Goal: Information Seeking & Learning: Learn about a topic

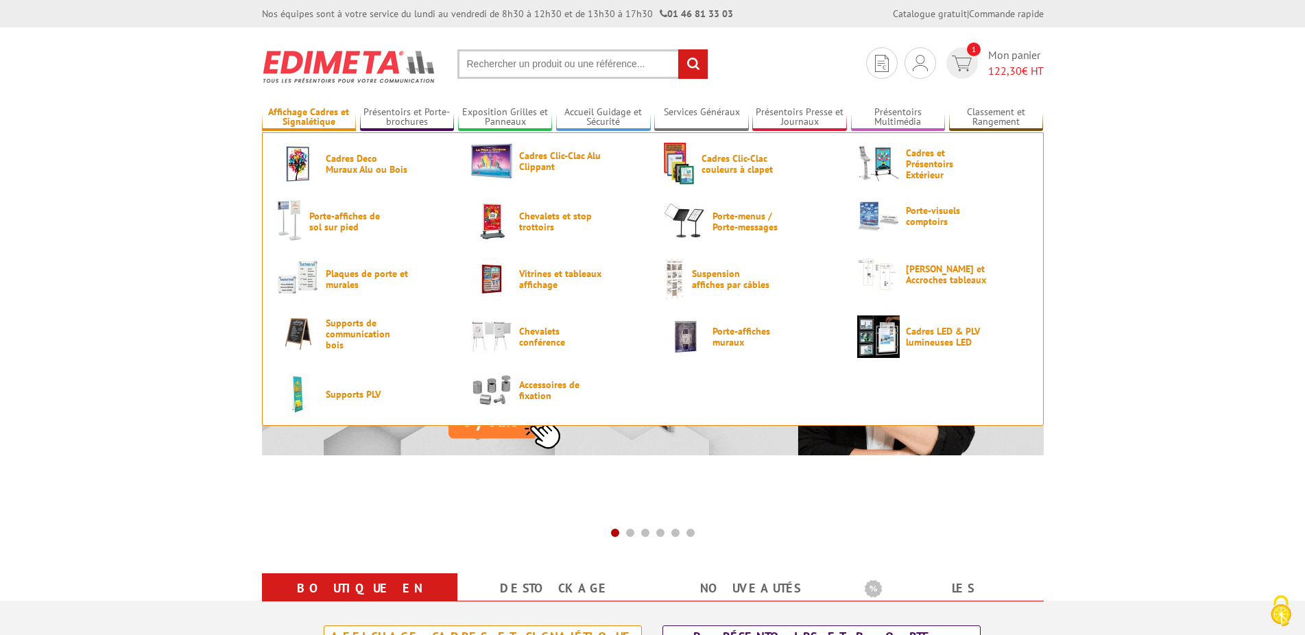
click at [331, 118] on link "Affichage Cadres et Signalétique" at bounding box center [309, 117] width 95 height 23
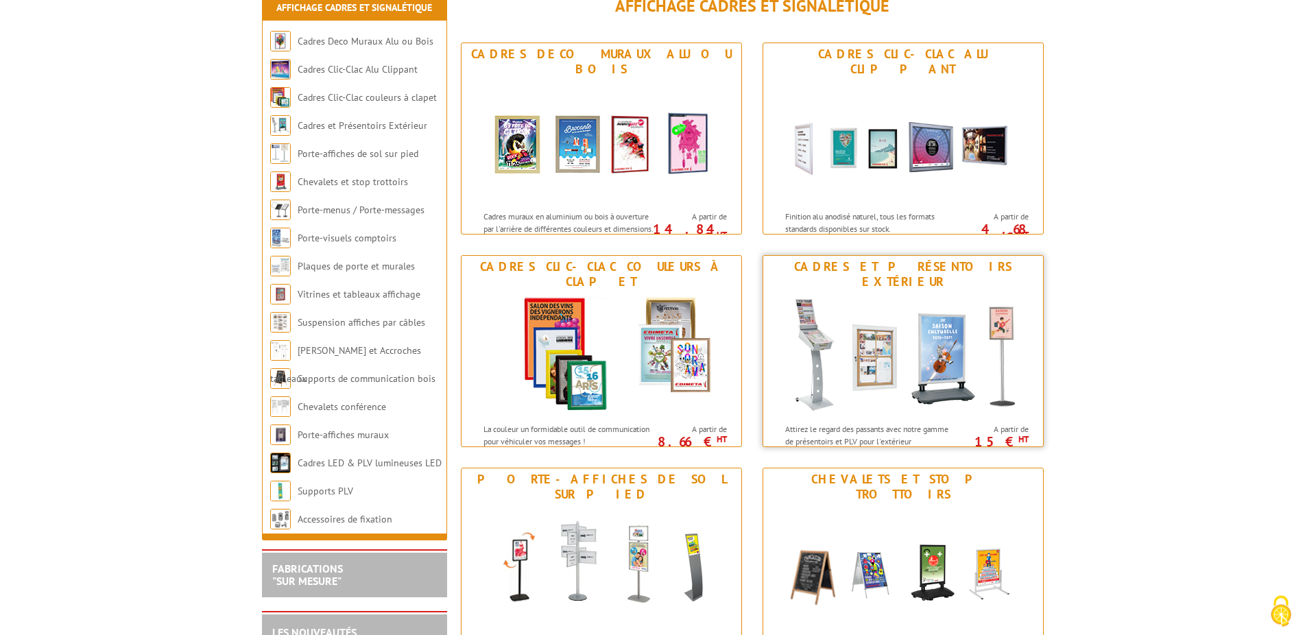
scroll to position [210, 0]
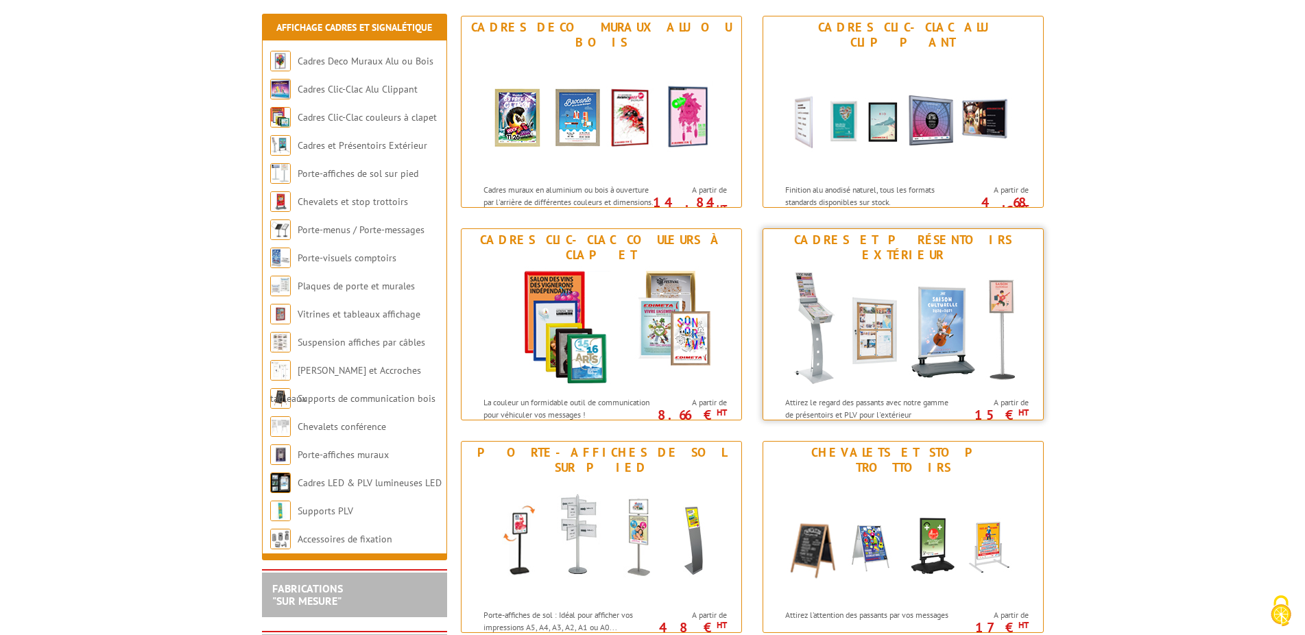
click at [923, 237] on div "Cadres et Présentoirs Extérieur" at bounding box center [903, 248] width 273 height 30
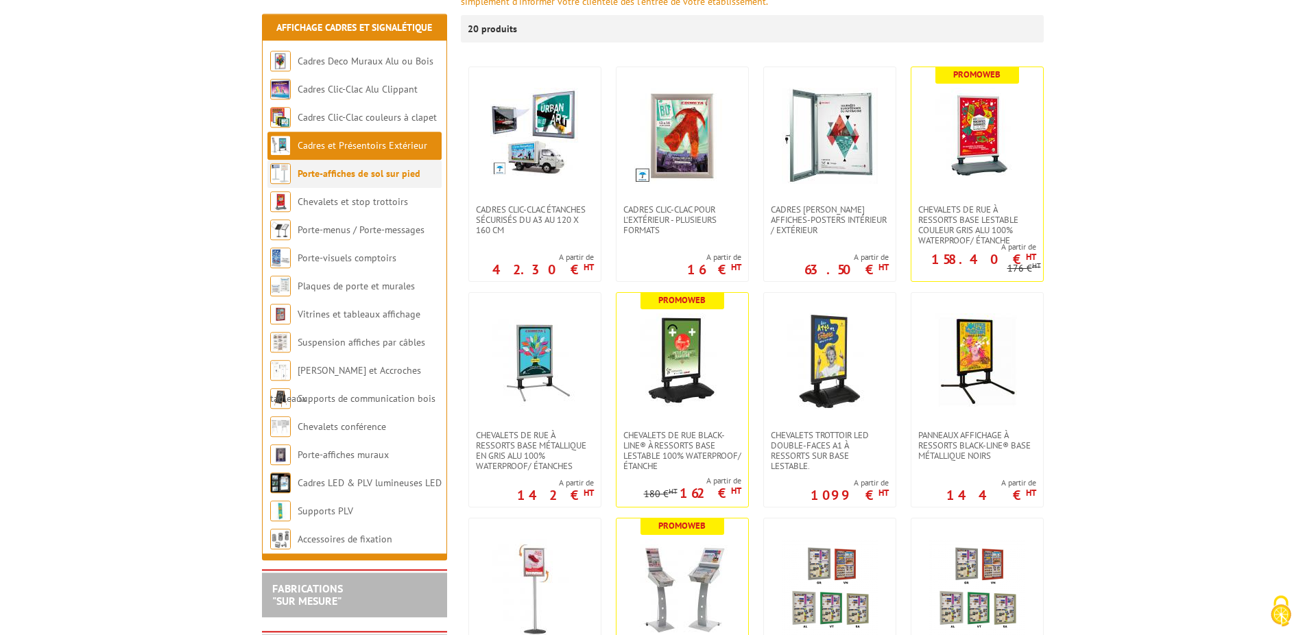
scroll to position [280, 0]
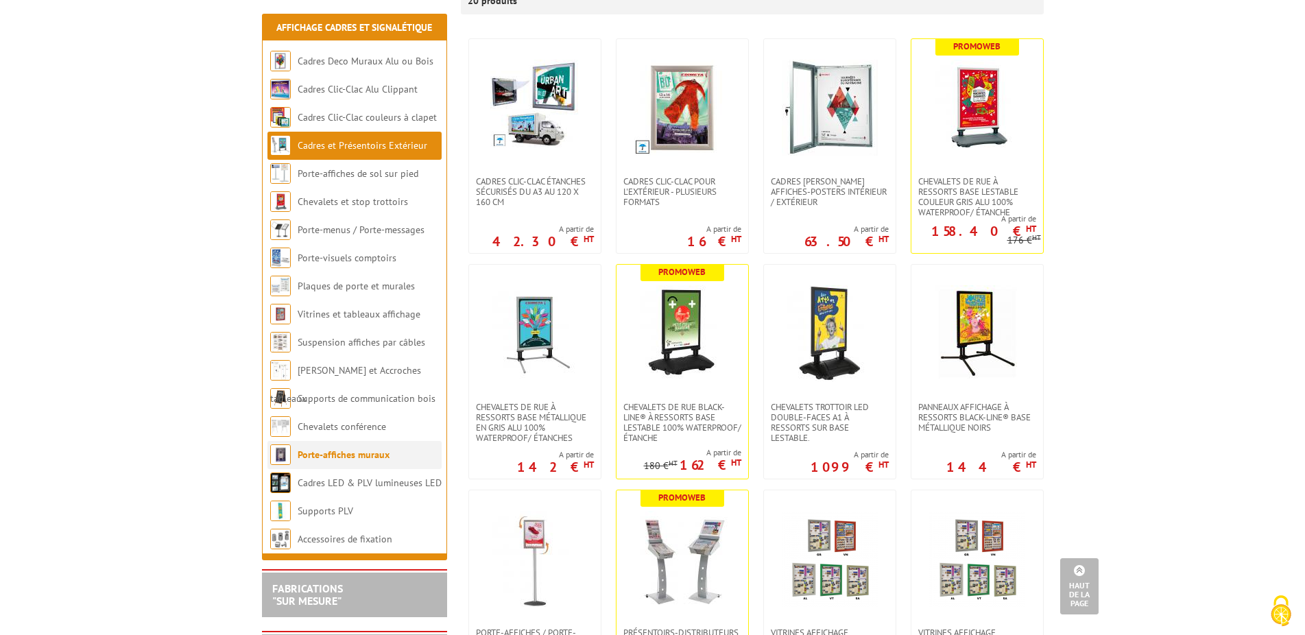
click at [375, 454] on link "Porte-affiches muraux" at bounding box center [344, 455] width 92 height 12
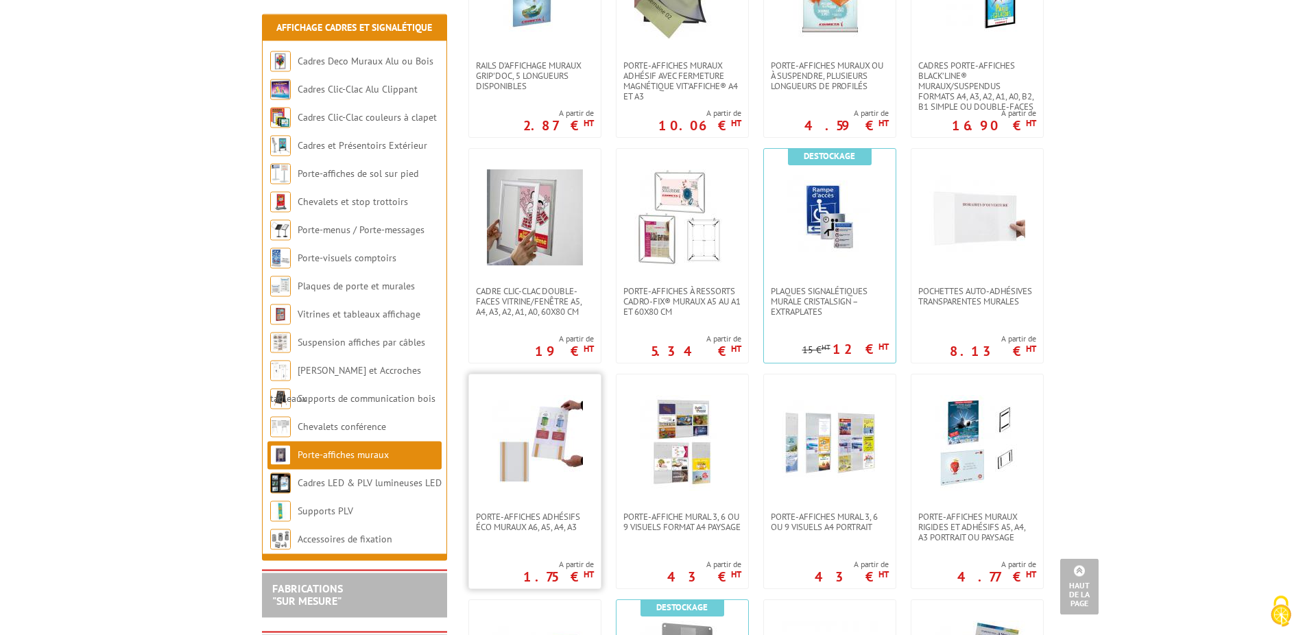
scroll to position [630, 0]
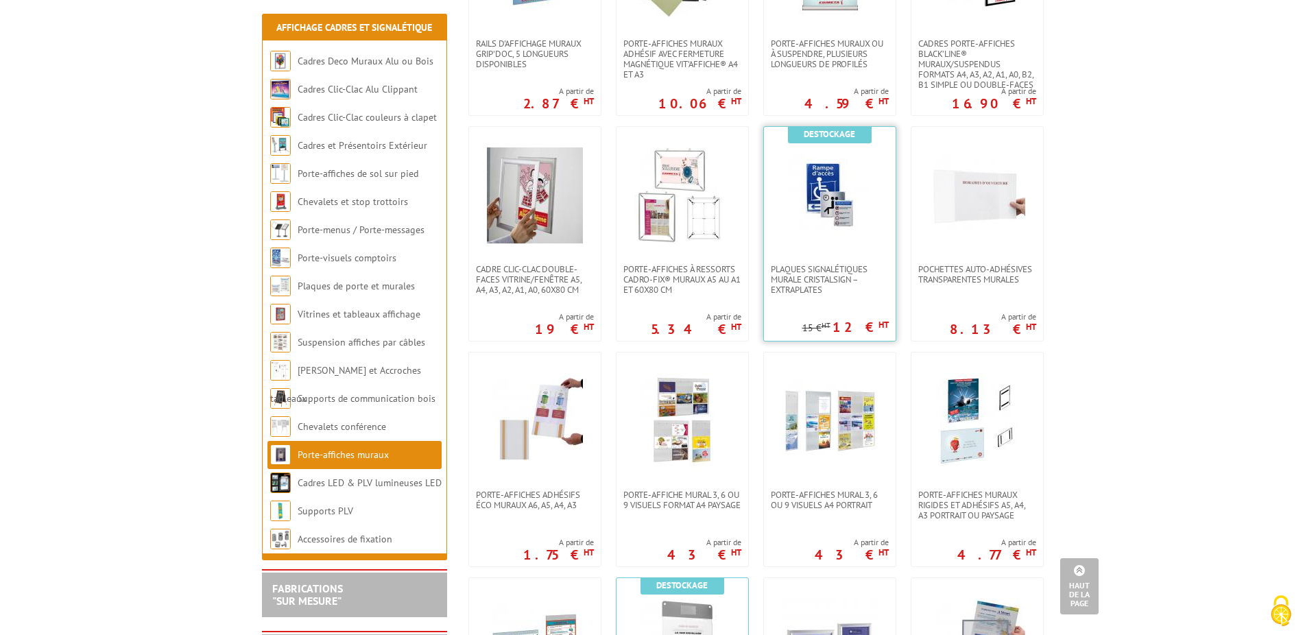
click at [833, 208] on img at bounding box center [830, 195] width 96 height 96
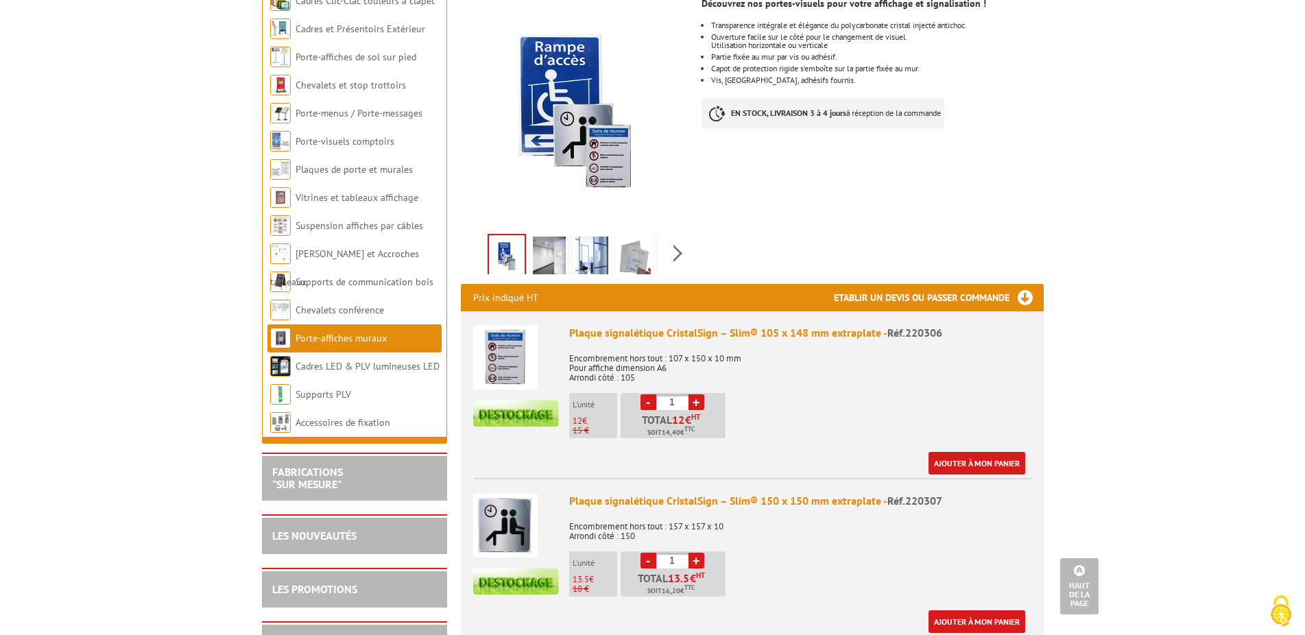
scroll to position [70, 0]
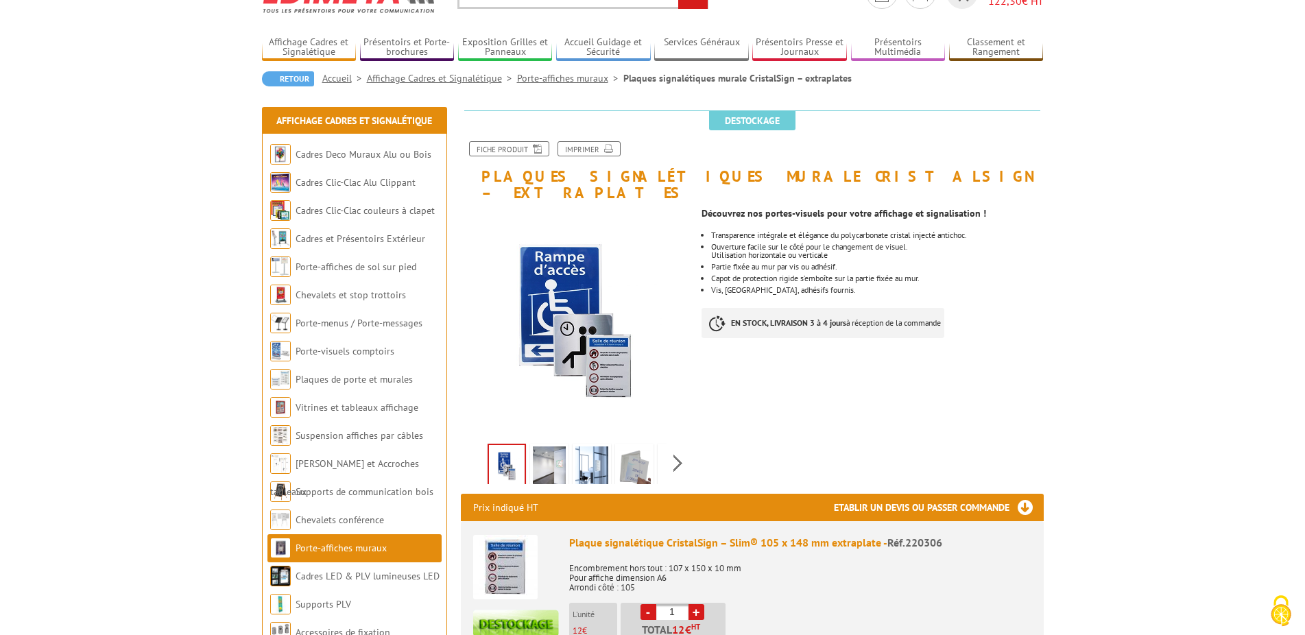
click at [565, 447] on img at bounding box center [549, 468] width 33 height 43
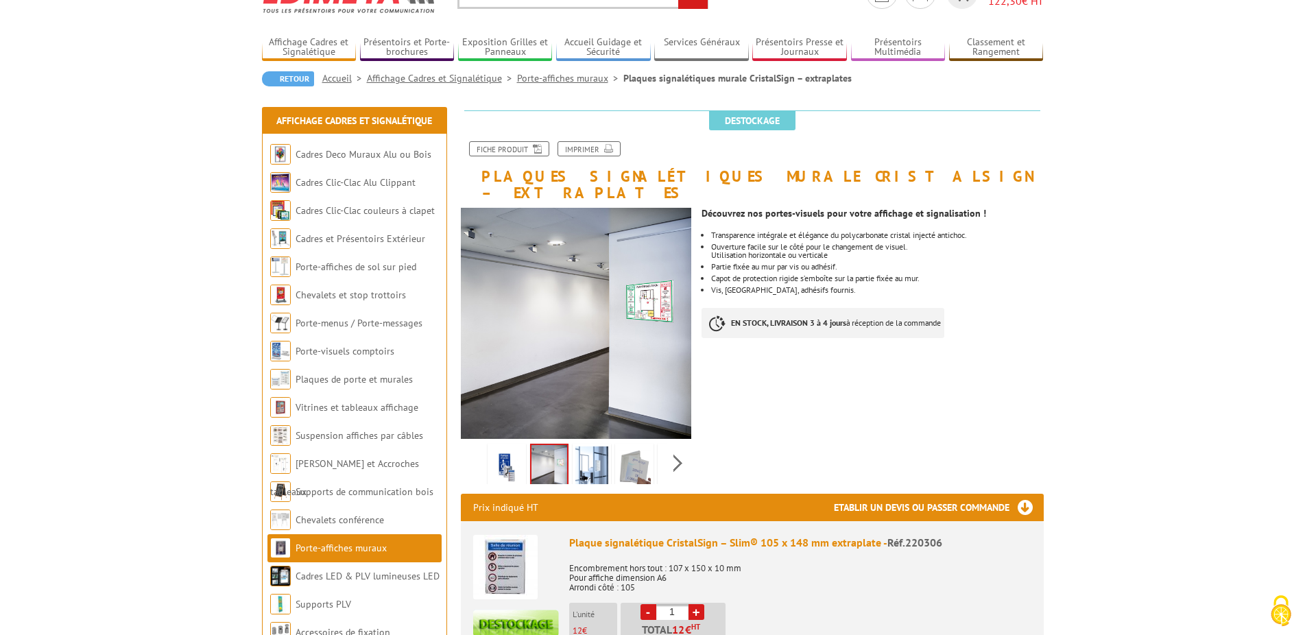
click at [590, 447] on img at bounding box center [592, 468] width 33 height 43
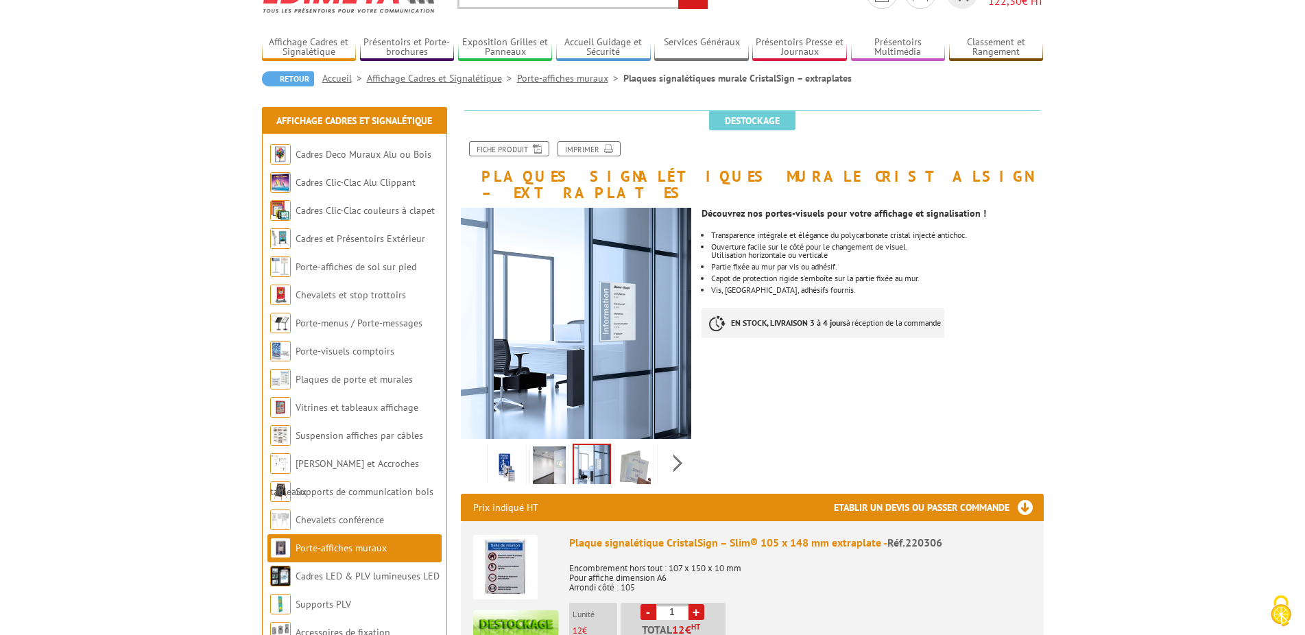
click at [628, 447] on img at bounding box center [634, 468] width 33 height 43
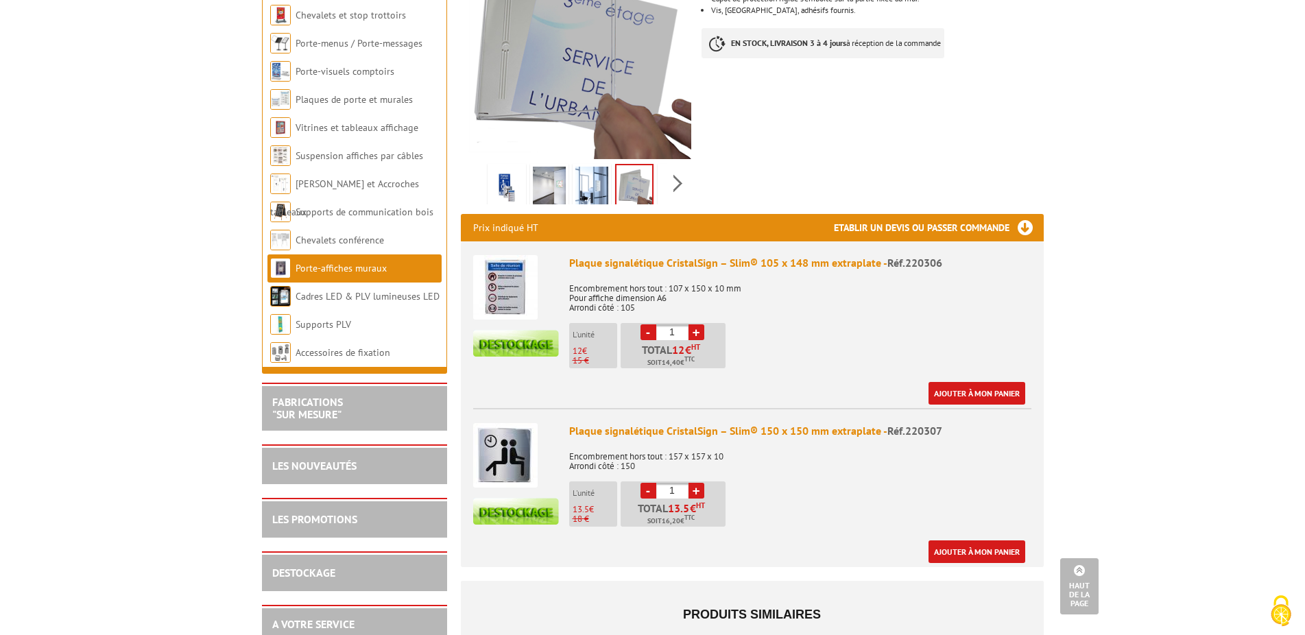
scroll to position [0, 0]
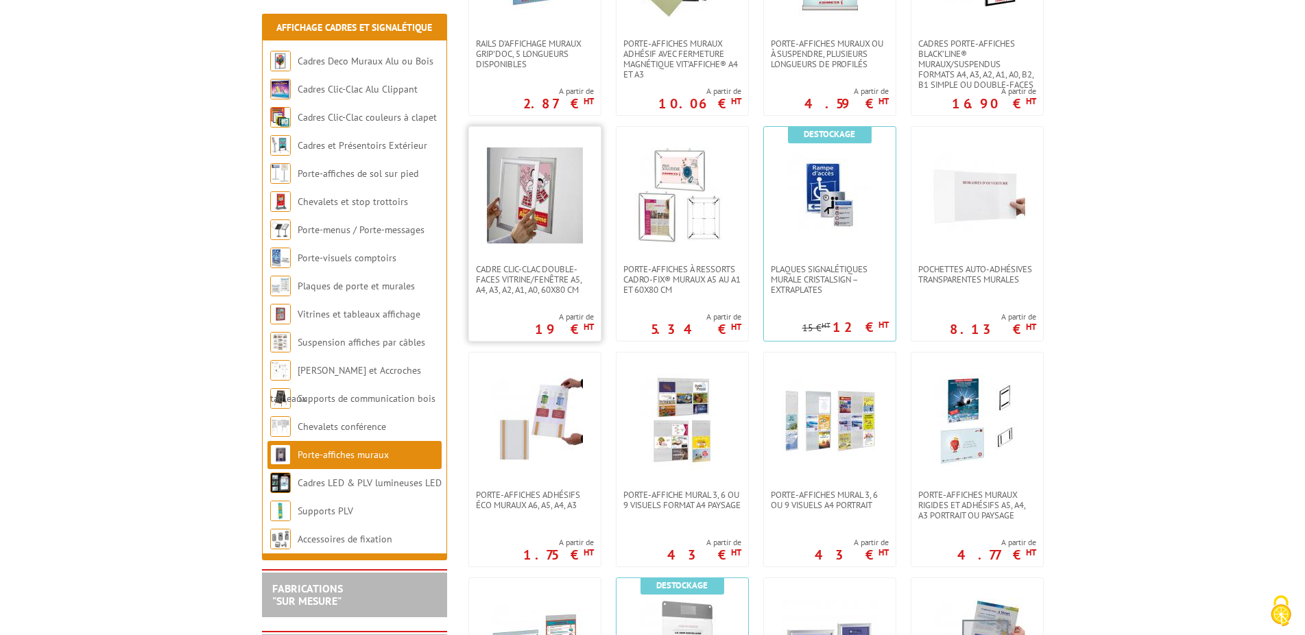
scroll to position [1120, 0]
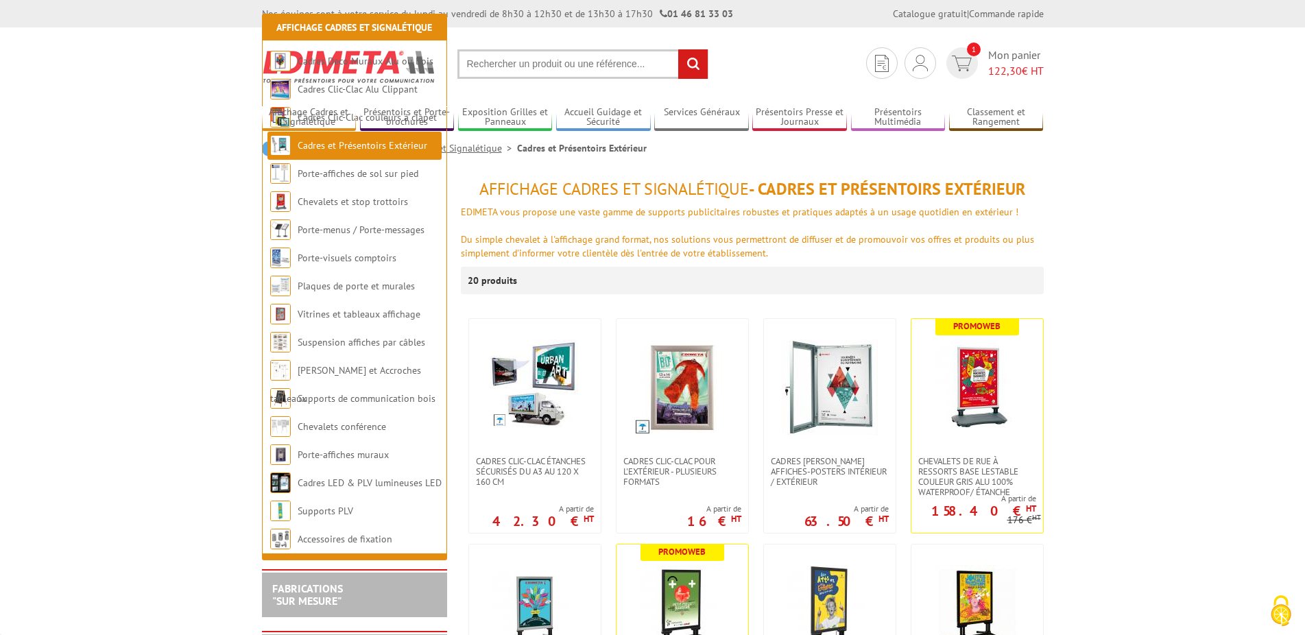
scroll to position [280, 0]
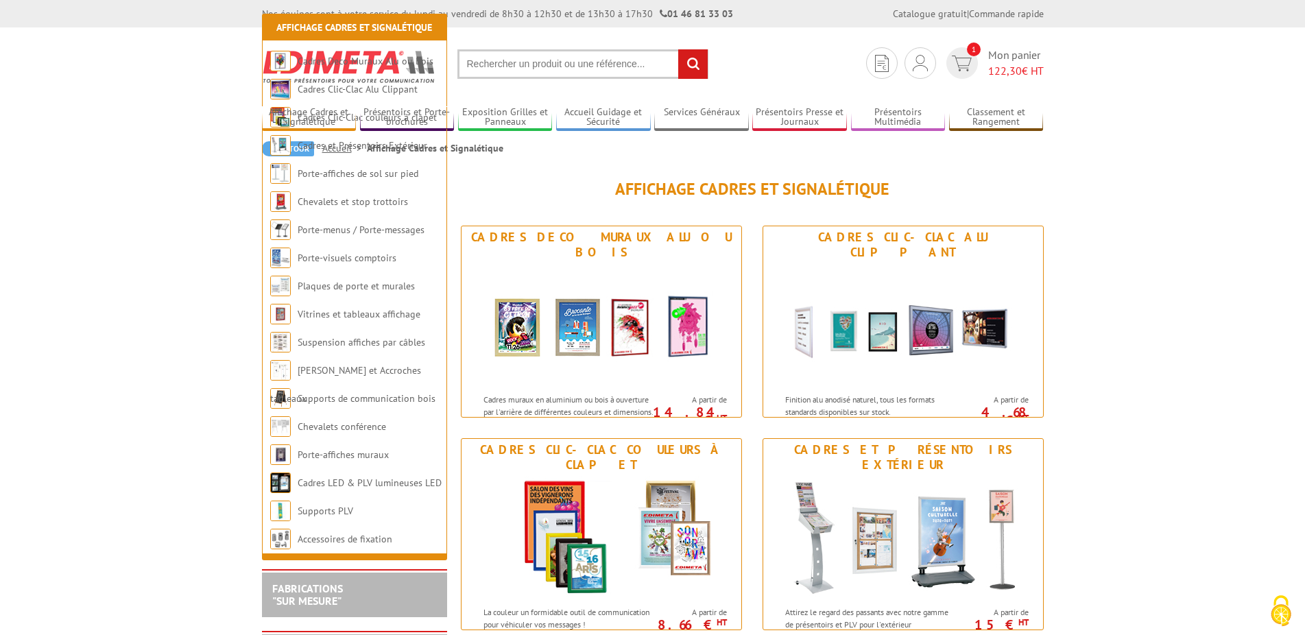
scroll to position [210, 0]
